Goal: Task Accomplishment & Management: Use online tool/utility

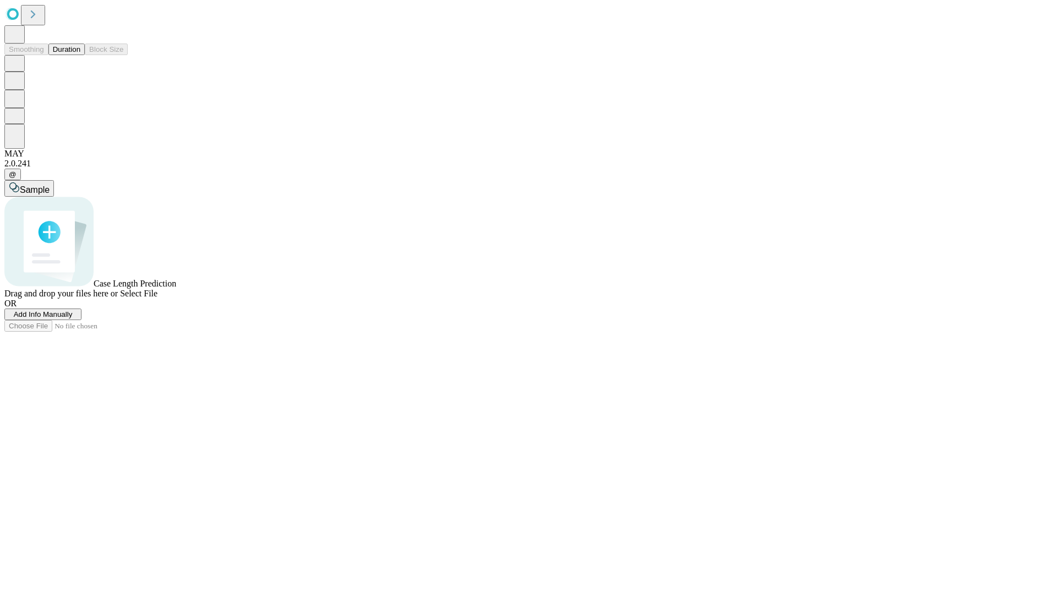
click at [80, 55] on button "Duration" at bounding box center [66, 50] width 36 height 12
click at [73, 318] on span "Add Info Manually" at bounding box center [43, 314] width 59 height 8
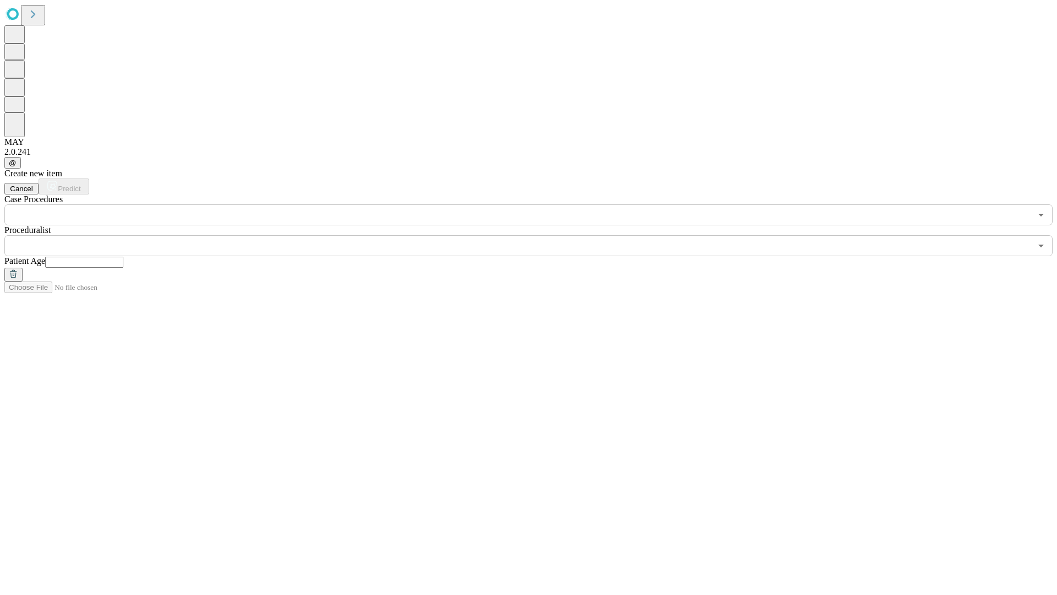
click at [123, 257] on input "text" at bounding box center [84, 262] width 78 height 11
type input "**"
click at [536, 235] on input "text" at bounding box center [517, 245] width 1027 height 21
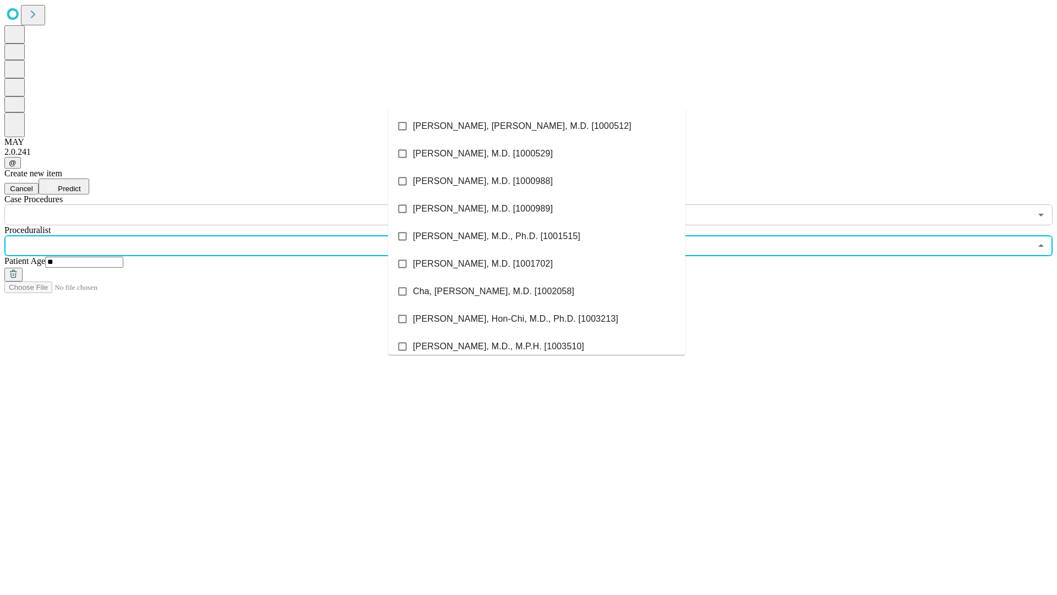
click at [537, 126] on li "[PERSON_NAME], [PERSON_NAME], M.D. [1000512]" at bounding box center [536, 126] width 297 height 28
